Goal: Transaction & Acquisition: Purchase product/service

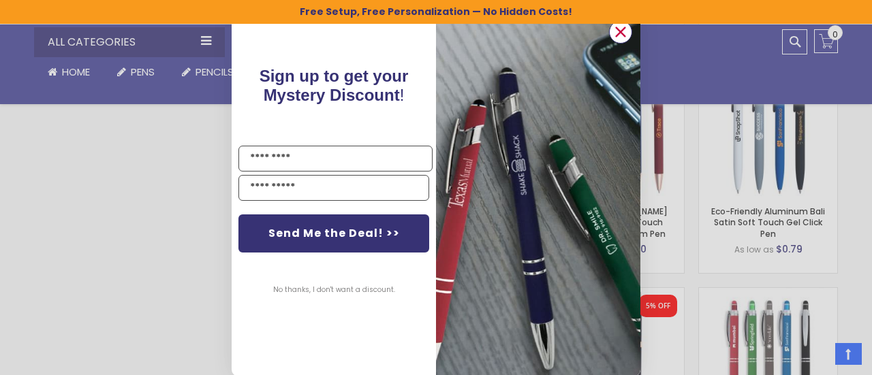
click at [618, 34] on icon "Close dialog" at bounding box center [621, 32] width 9 height 9
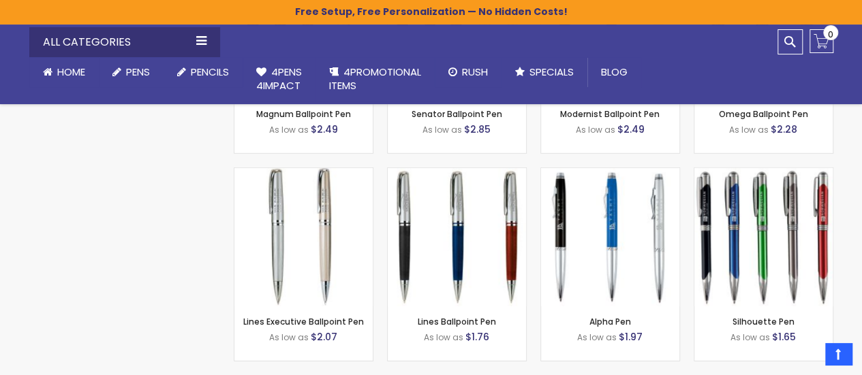
scroll to position [1900, 0]
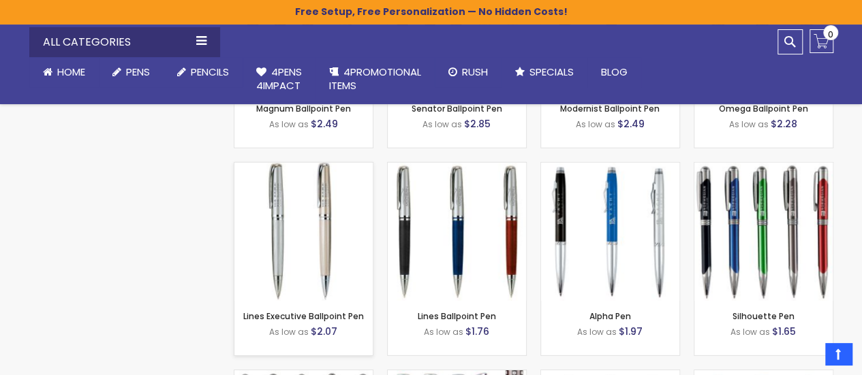
click at [322, 234] on img at bounding box center [303, 232] width 138 height 138
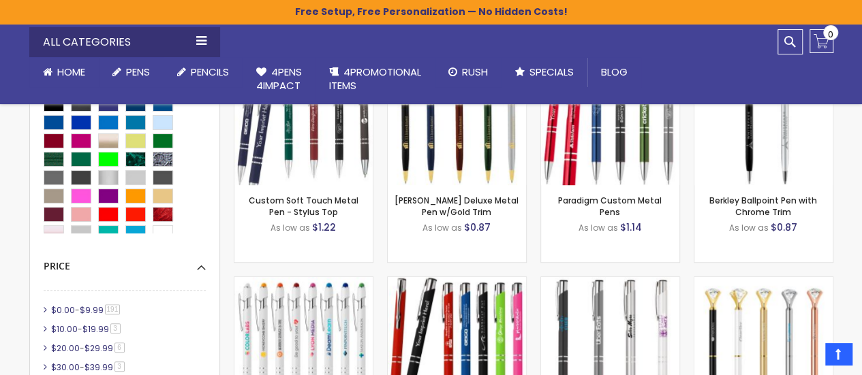
scroll to position [0, 0]
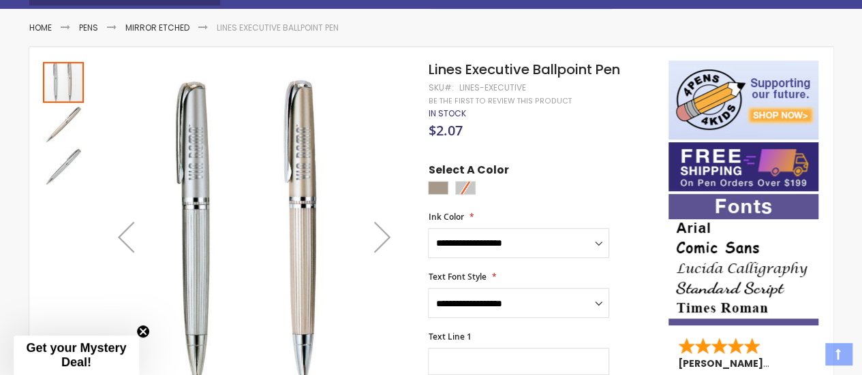
scroll to position [213, 0]
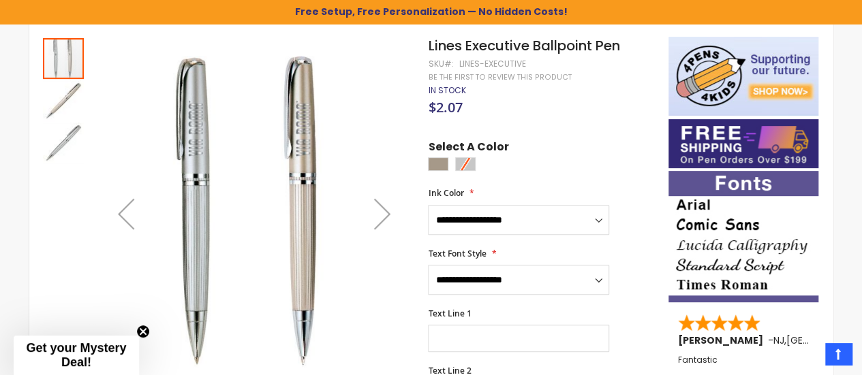
click at [391, 226] on div "Next" at bounding box center [382, 214] width 55 height 55
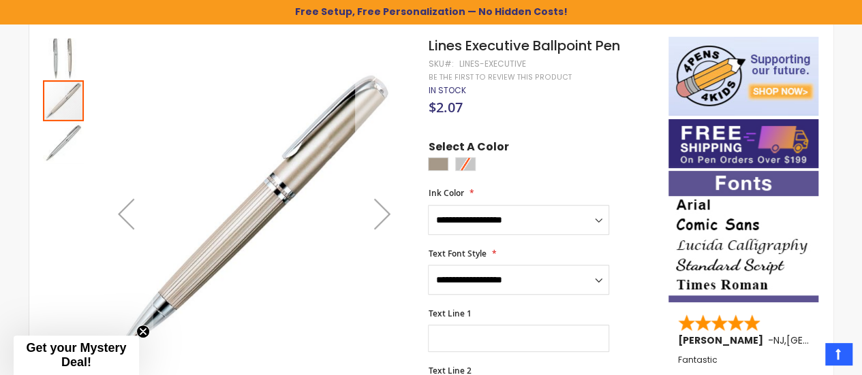
click at [386, 220] on div "Next" at bounding box center [382, 214] width 55 height 55
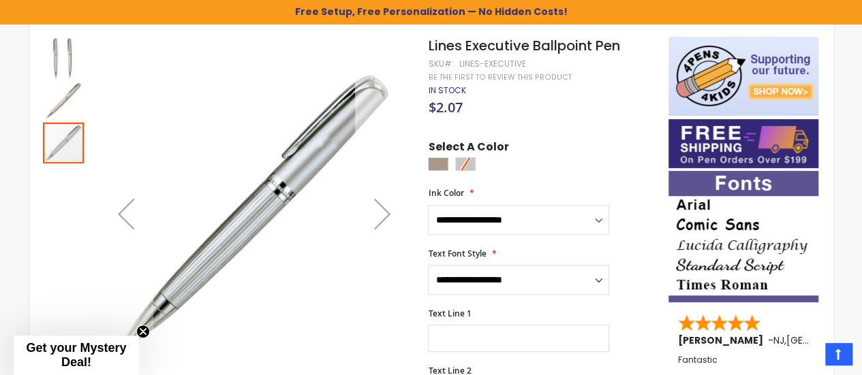
click at [386, 220] on div "Next" at bounding box center [382, 214] width 55 height 55
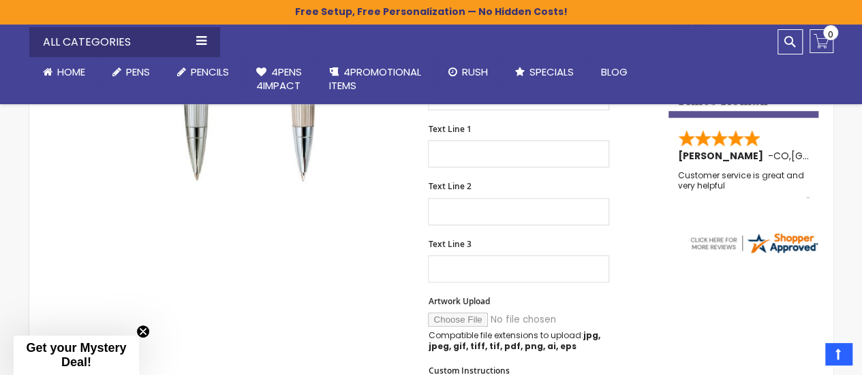
scroll to position [397, 0]
